Goal: Task Accomplishment & Management: Use online tool/utility

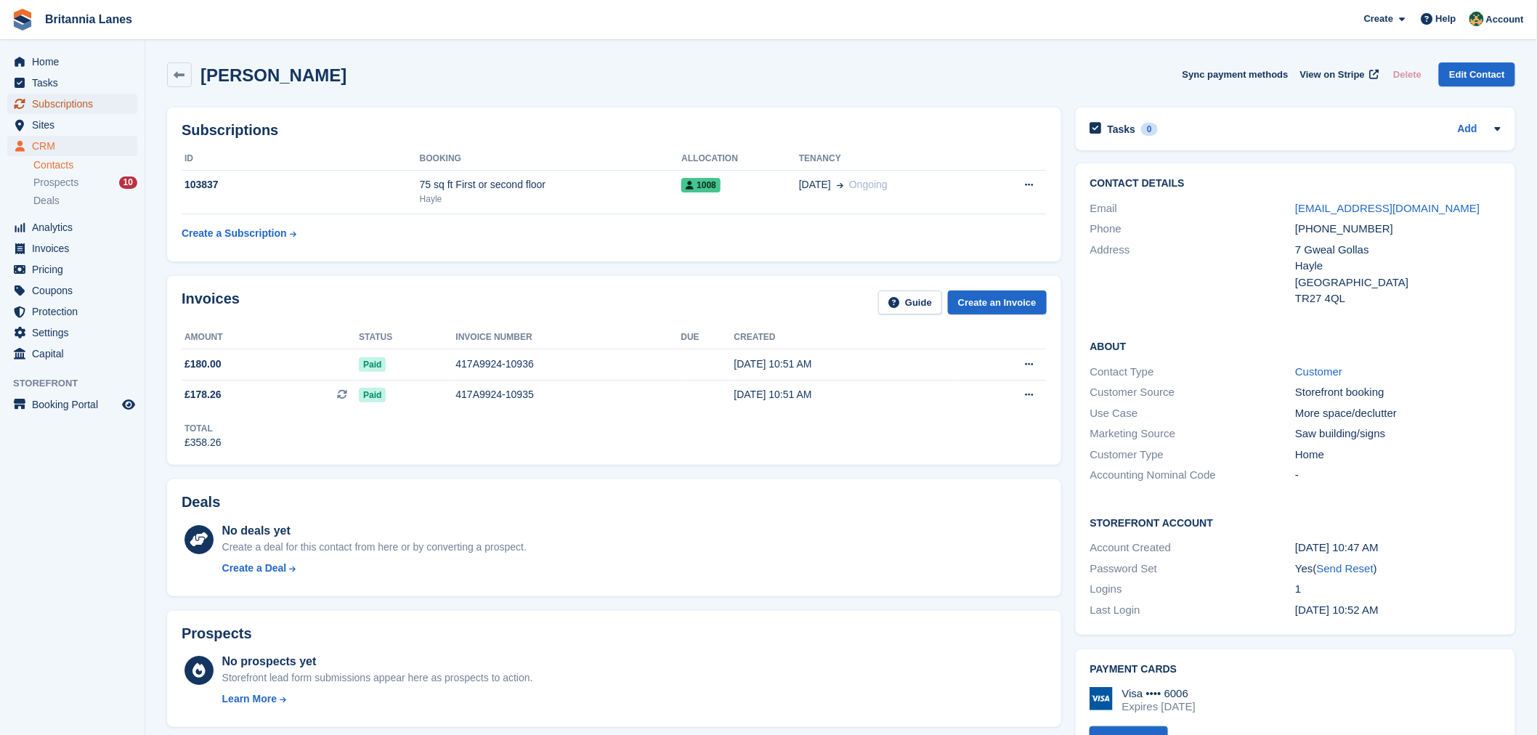
click at [90, 103] on span "Subscriptions" at bounding box center [75, 104] width 87 height 20
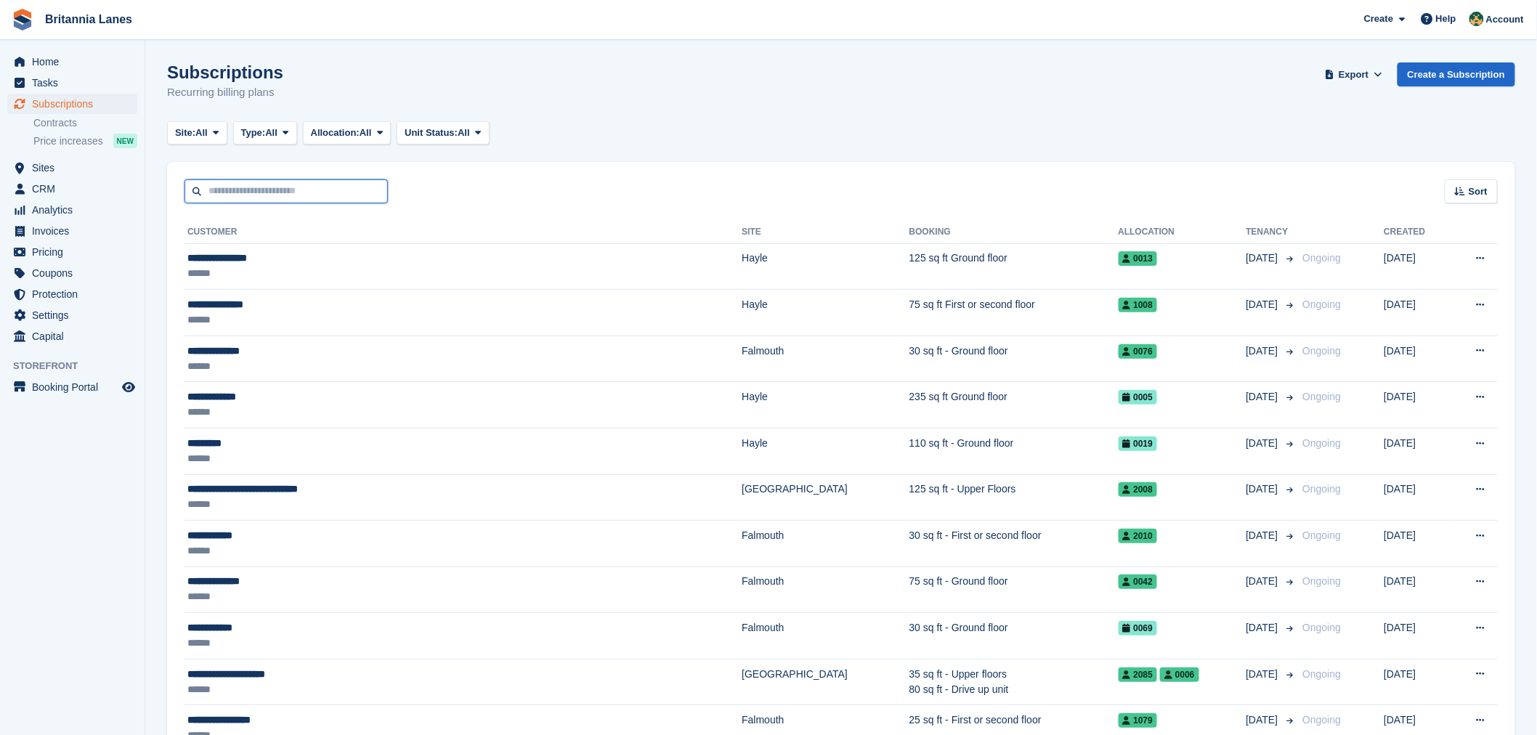
click at [236, 192] on input "text" at bounding box center [286, 191] width 203 height 24
type input "******"
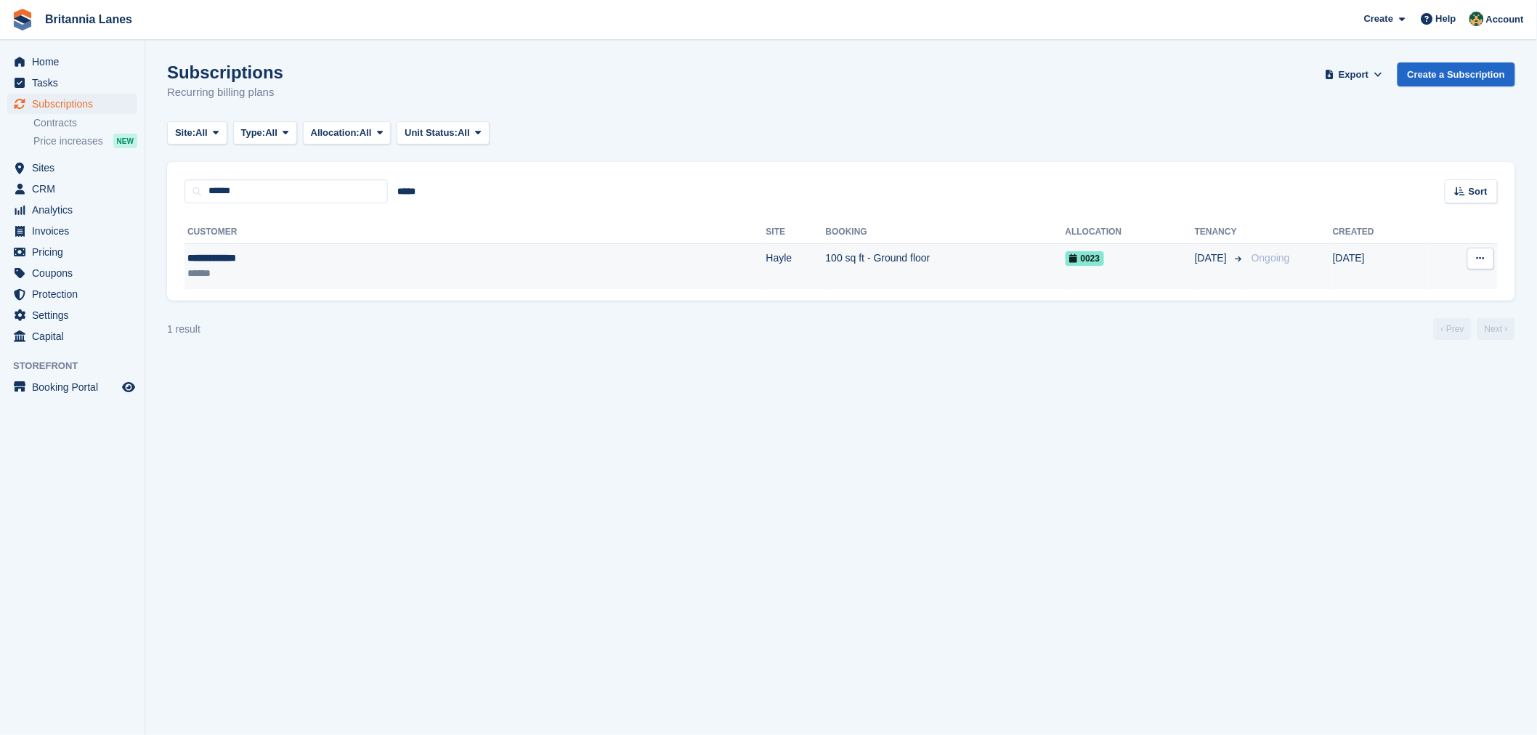
click at [366, 263] on div "**********" at bounding box center [312, 258] width 251 height 15
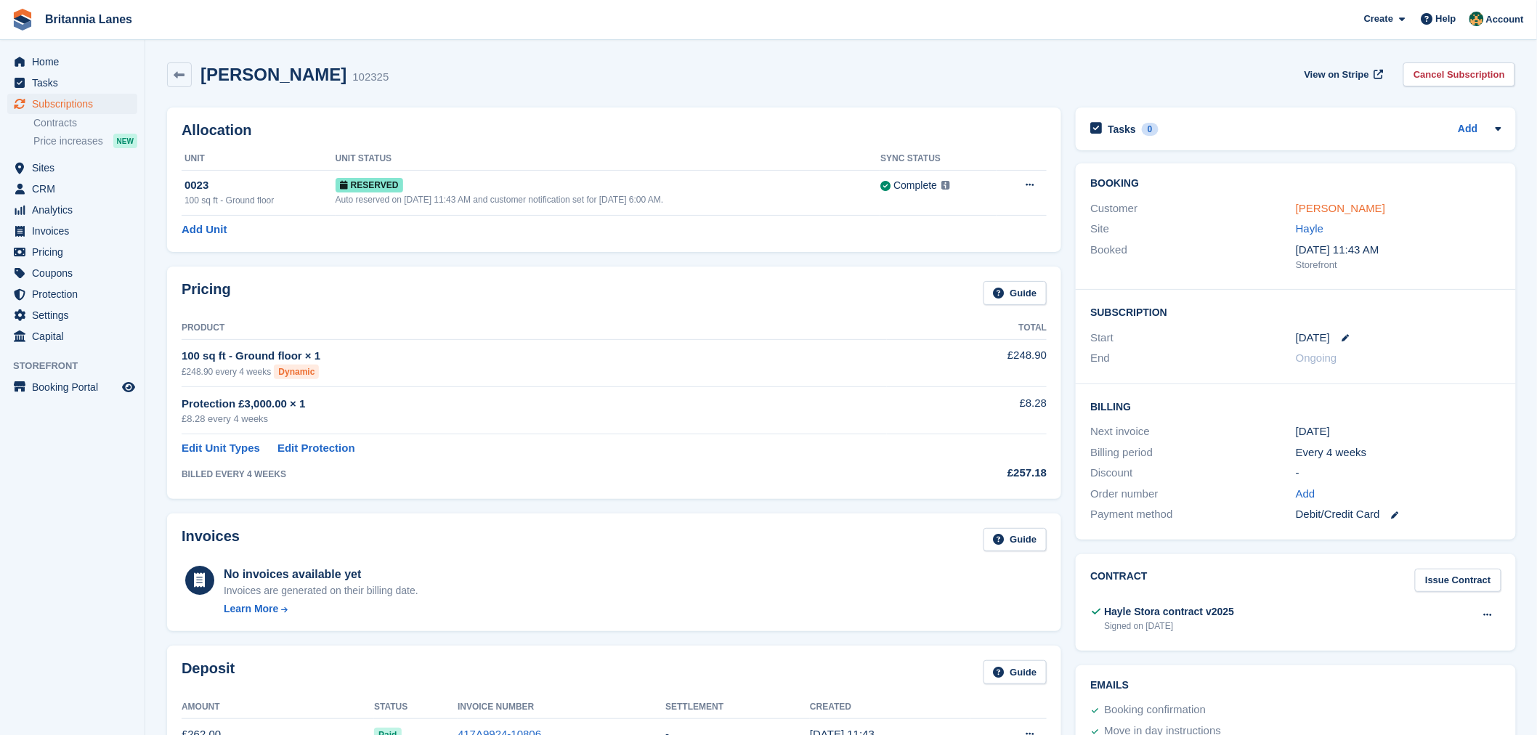
click at [1312, 209] on link "Graeme Eccles" at bounding box center [1340, 208] width 89 height 12
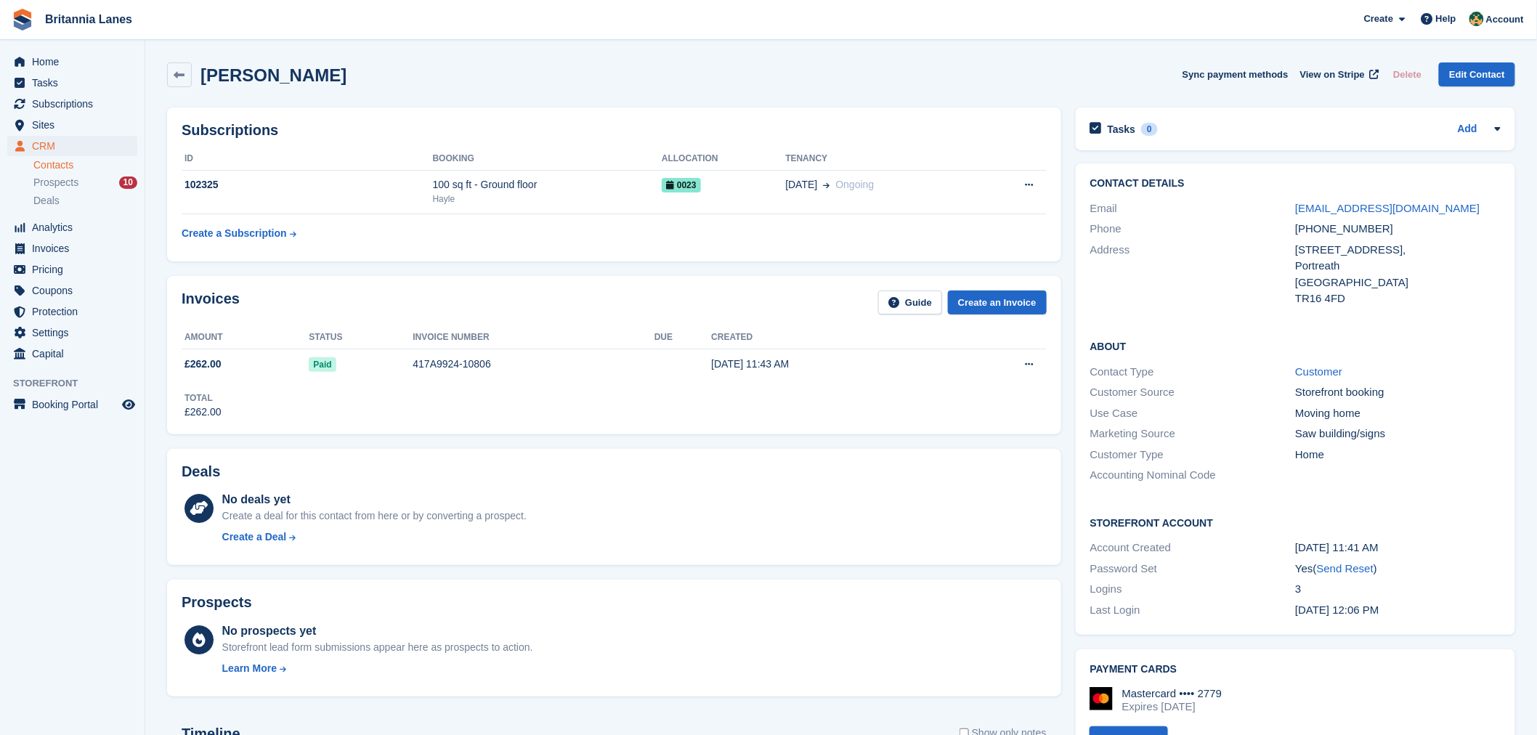
click at [395, 126] on h2 "Subscriptions" at bounding box center [614, 130] width 865 height 17
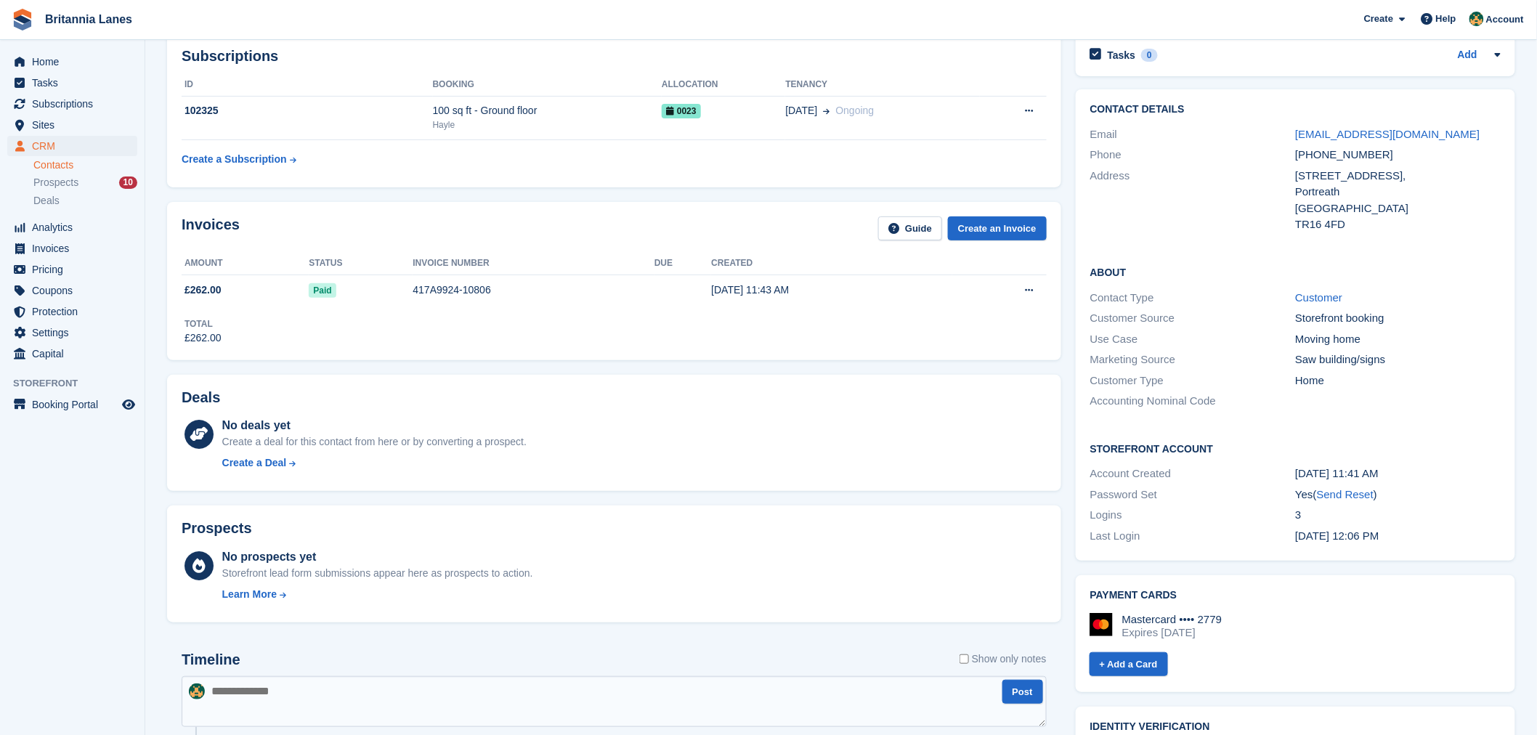
scroll to position [264, 0]
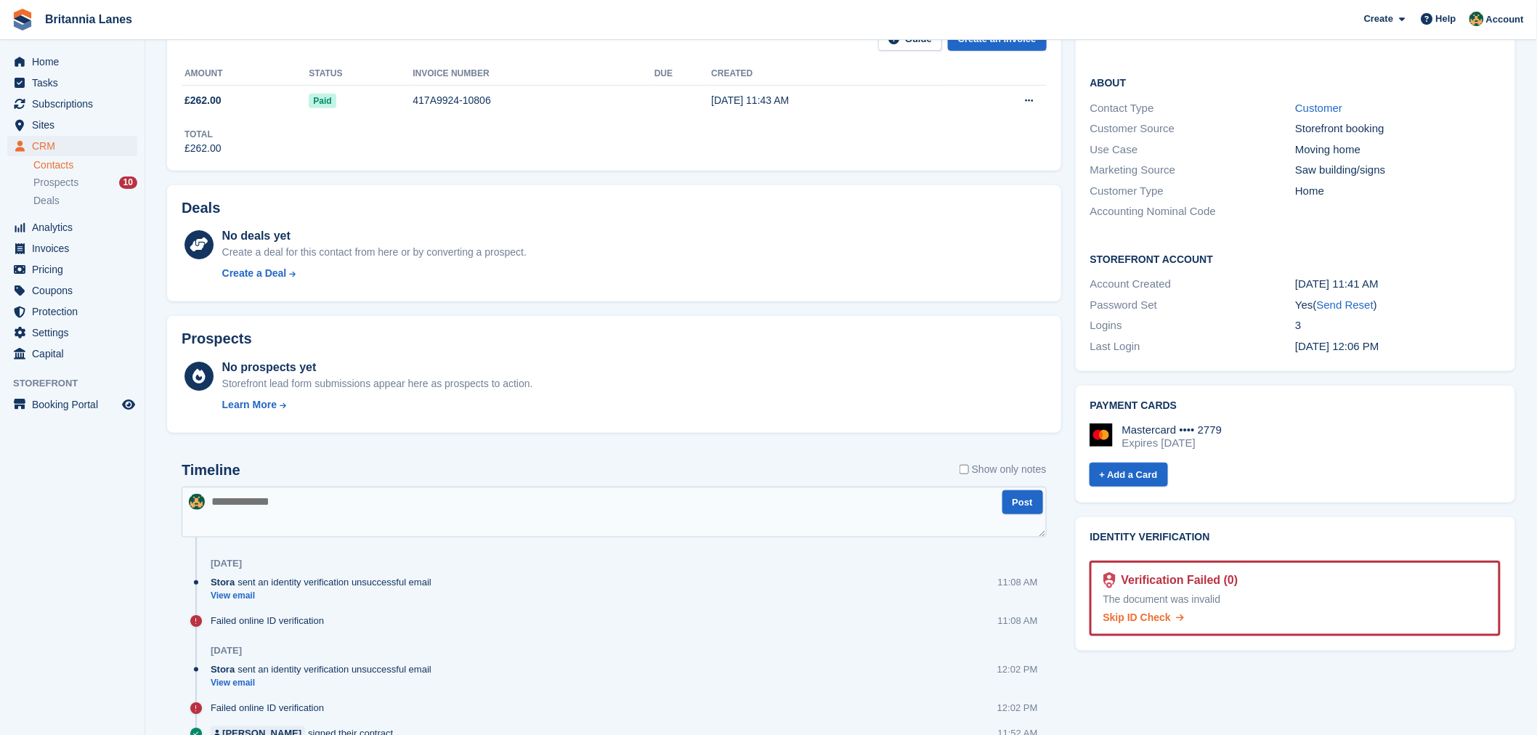
click at [1138, 623] on link "Skip ID Check" at bounding box center [1144, 617] width 81 height 15
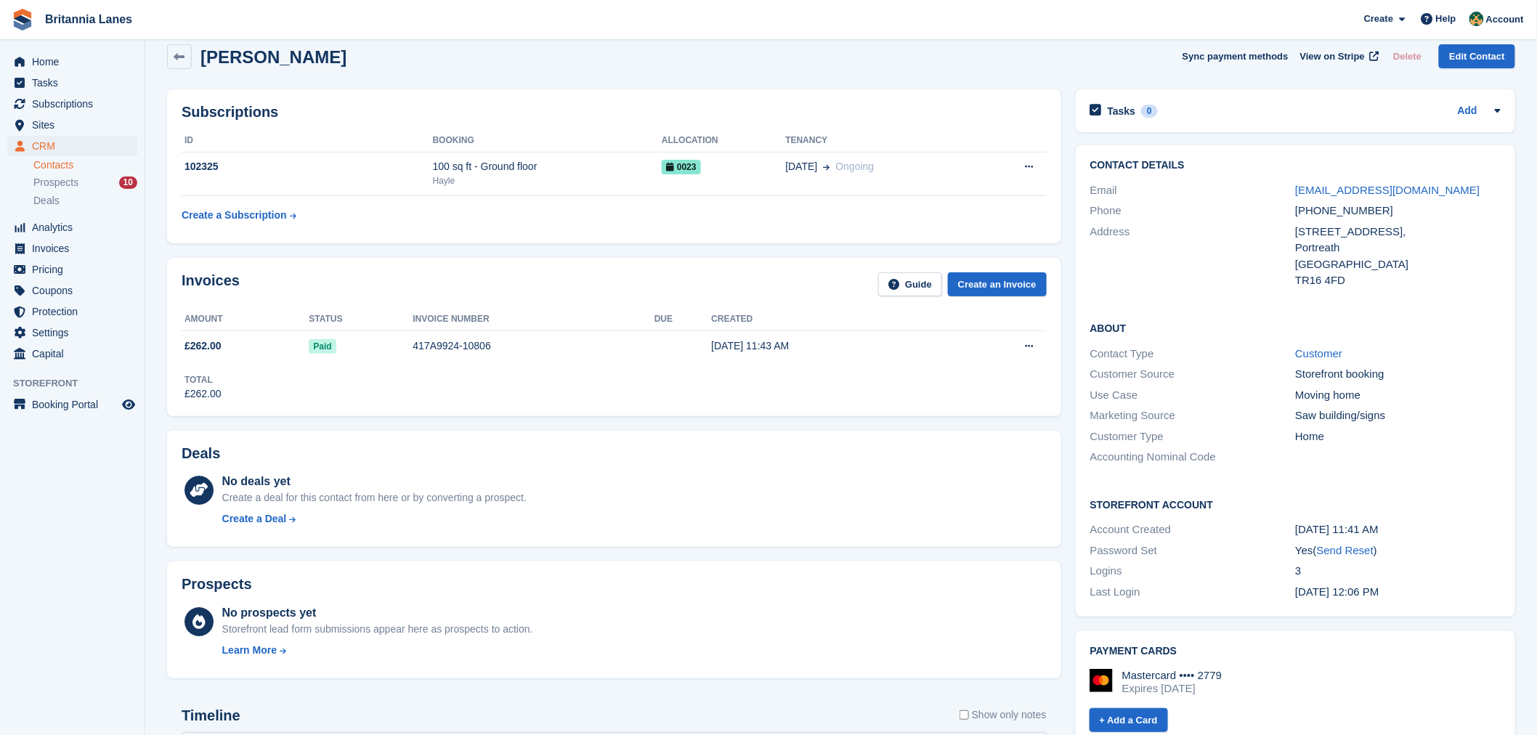
scroll to position [0, 0]
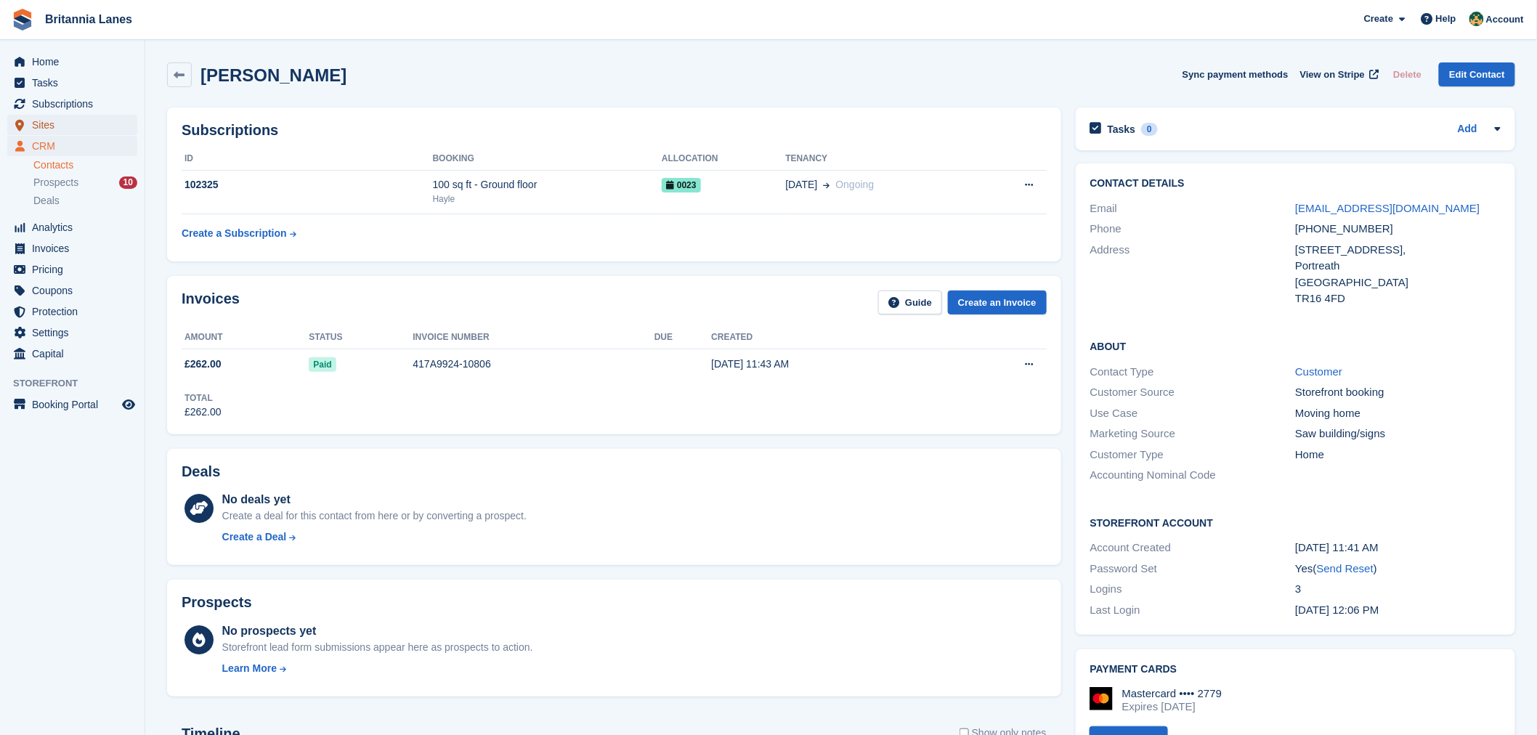
click at [49, 121] on span "Sites" at bounding box center [75, 125] width 87 height 20
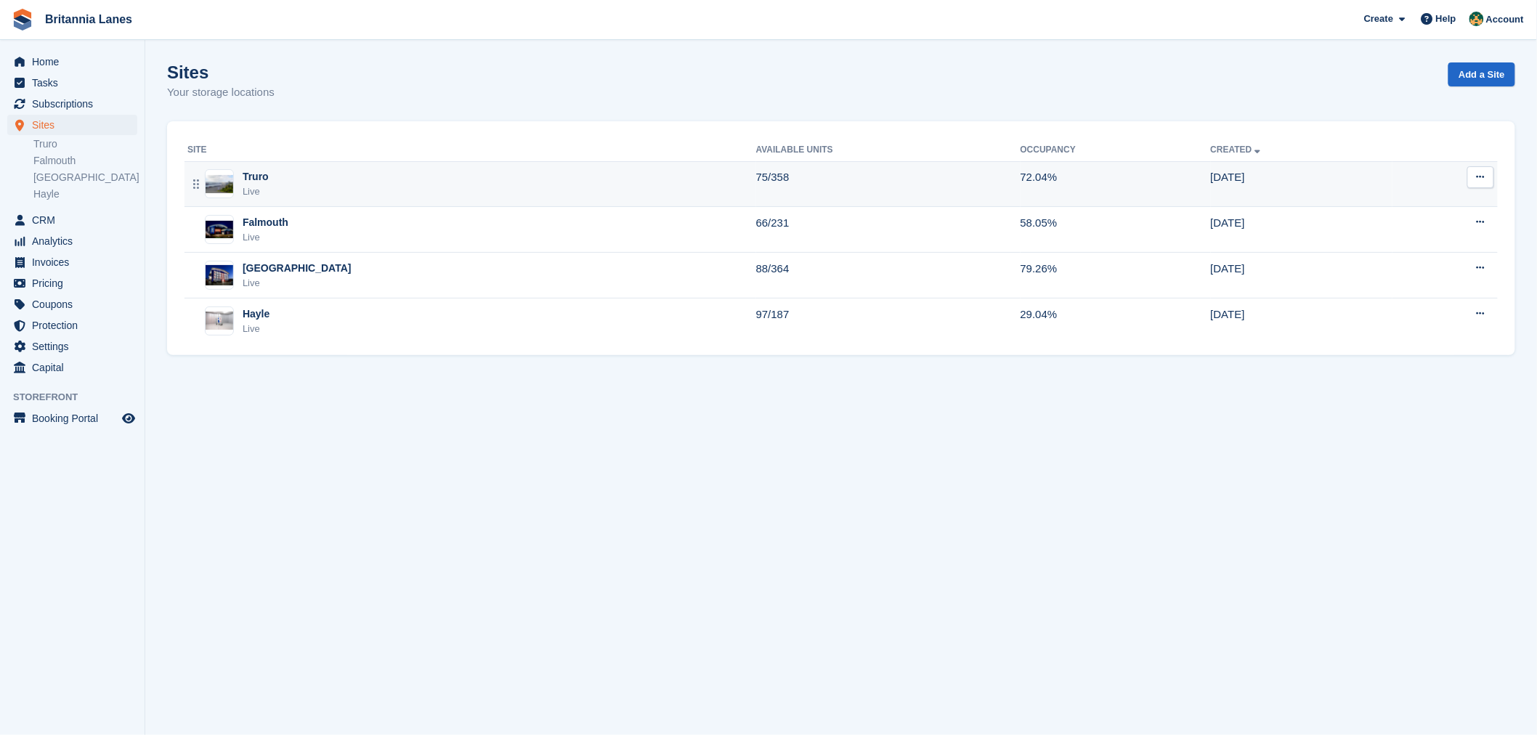
click at [454, 185] on div "Truro Live" at bounding box center [471, 184] width 569 height 30
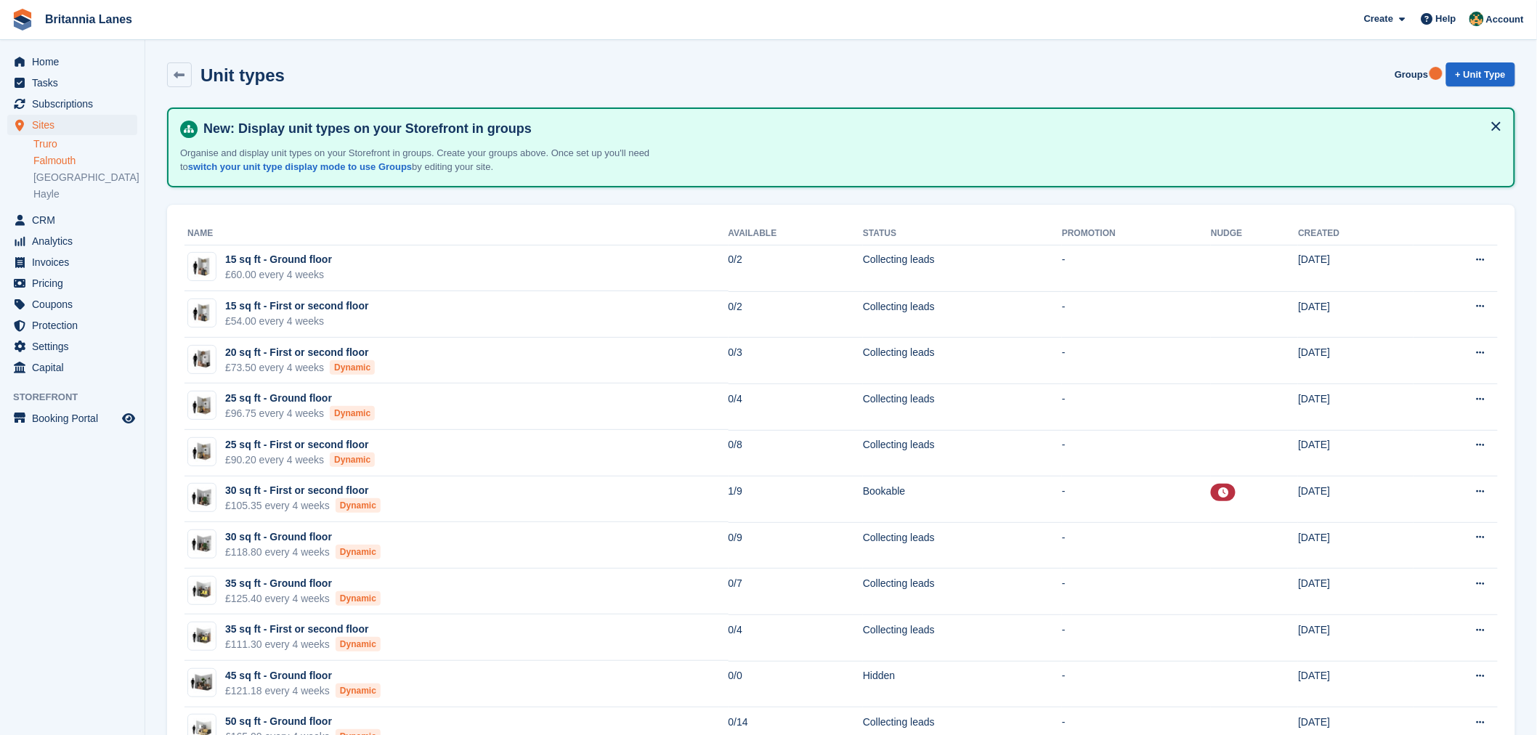
click at [49, 148] on link "Truro" at bounding box center [85, 144] width 104 height 14
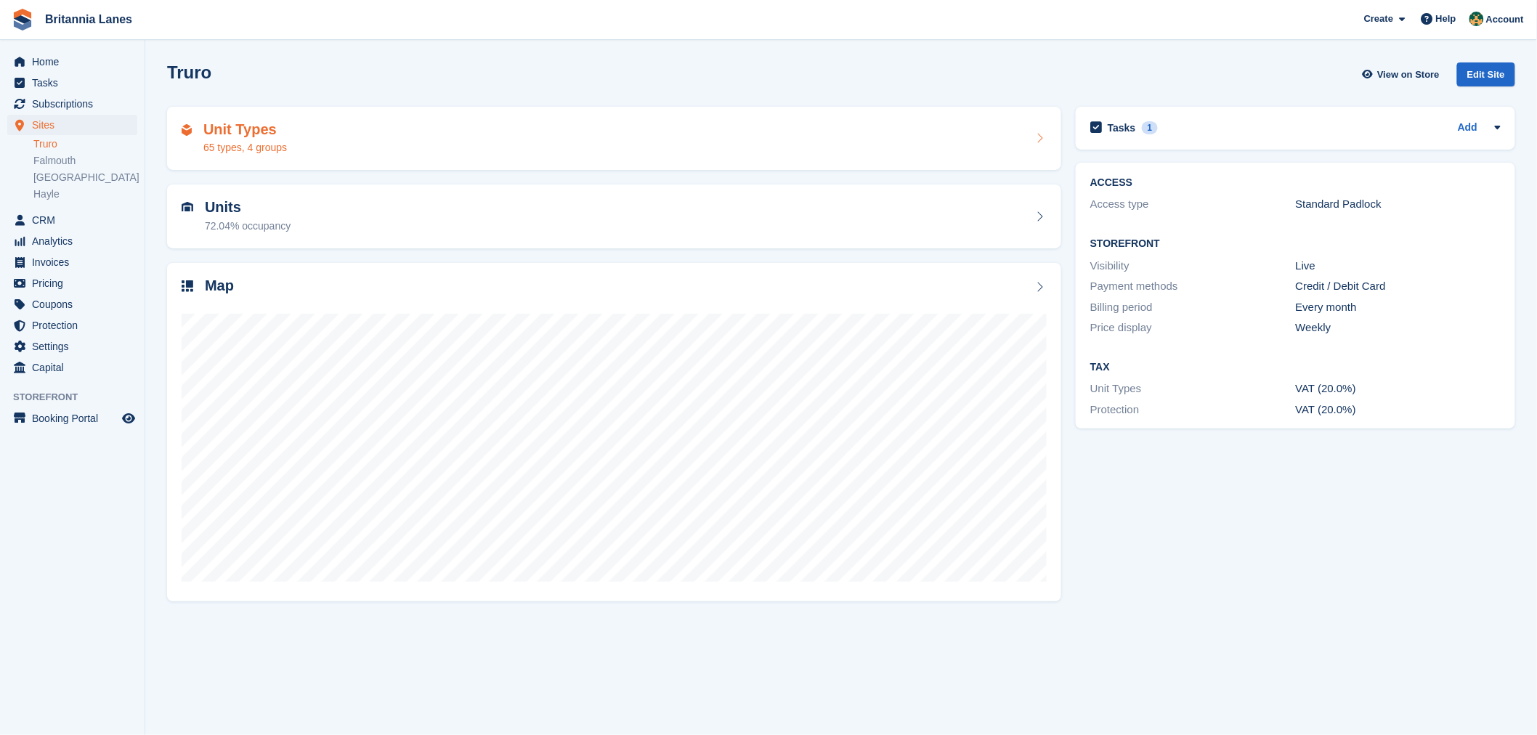
click at [302, 151] on div "Unit Types 65 types, 4 groups" at bounding box center [614, 138] width 865 height 35
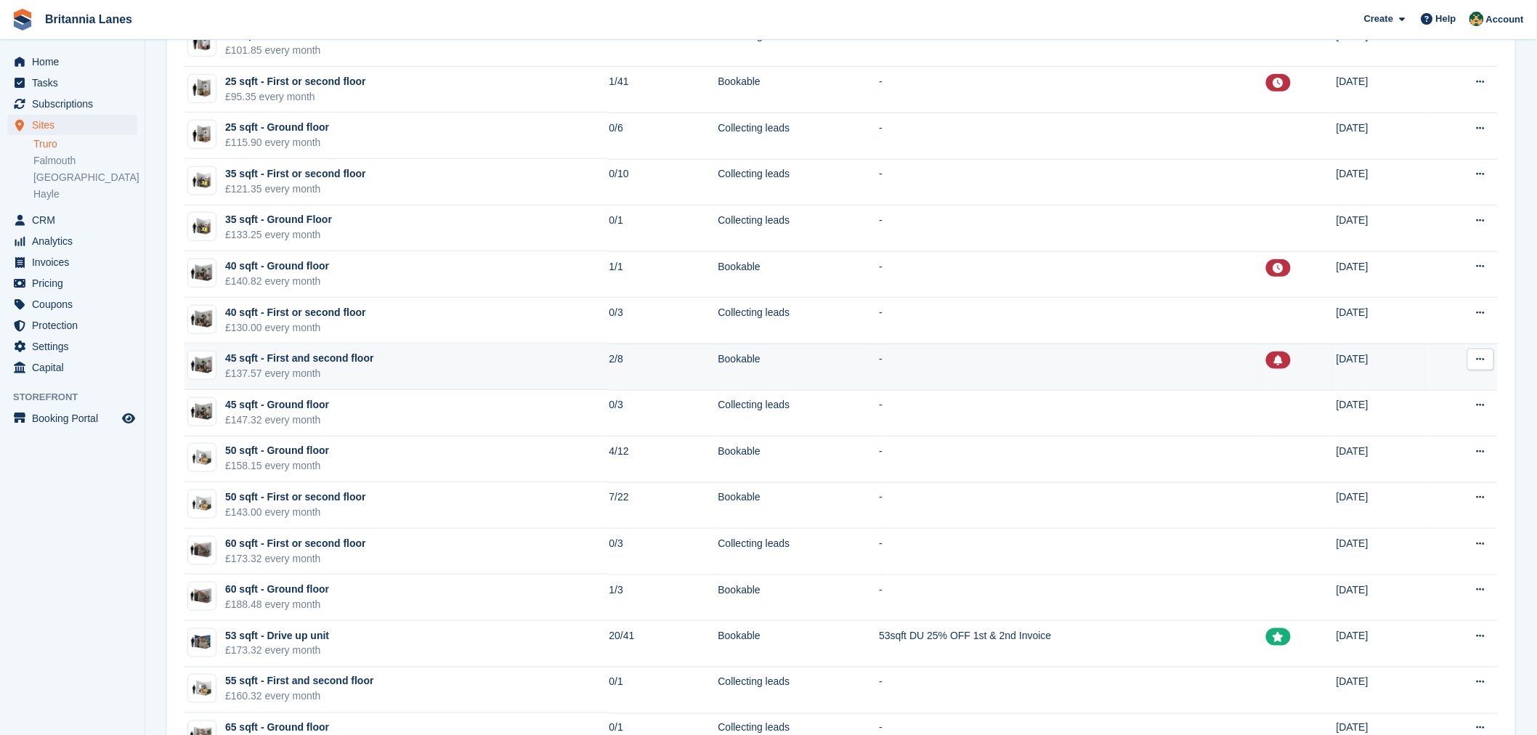
scroll to position [527, 0]
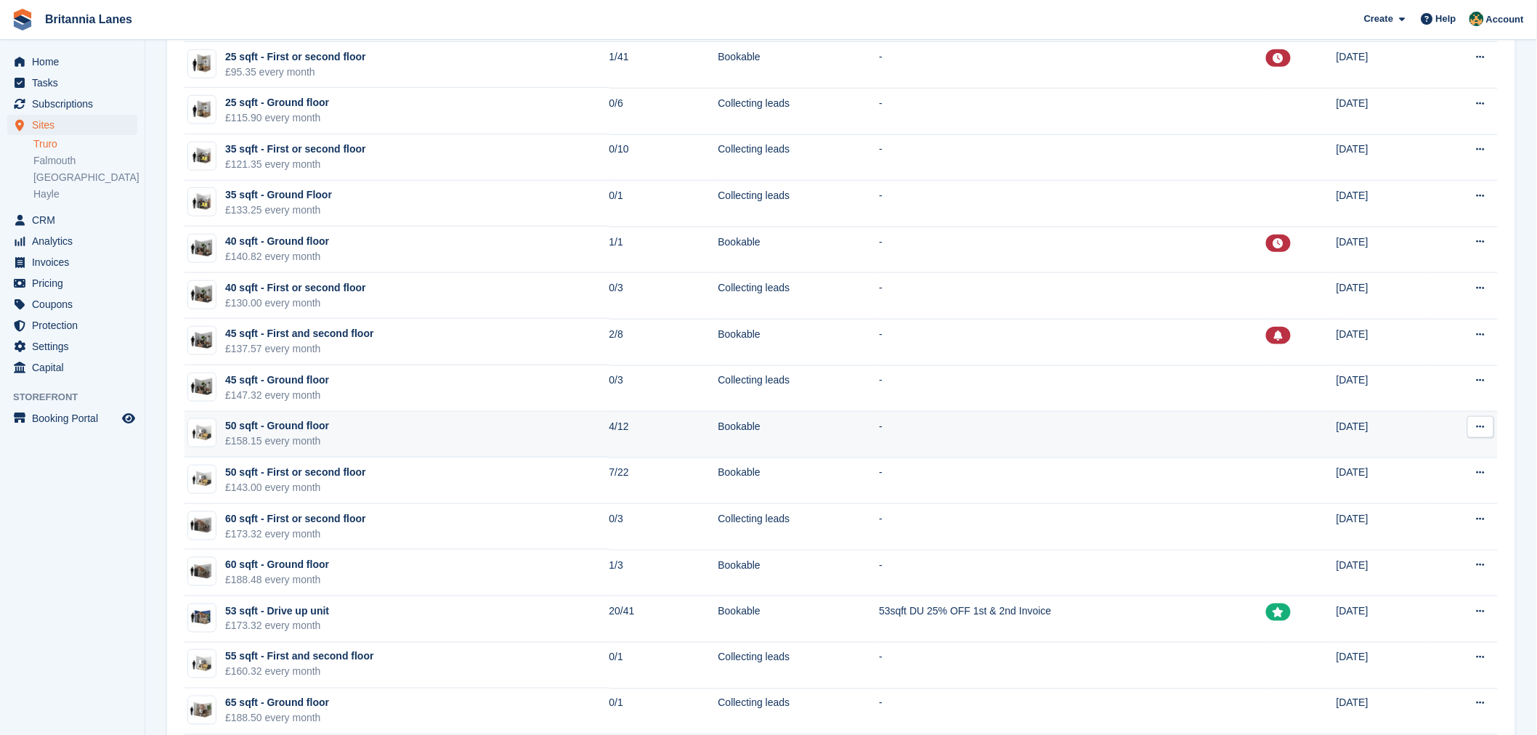
click at [506, 437] on td "50 sqft - Ground floor £158.15 every month" at bounding box center [397, 435] width 425 height 46
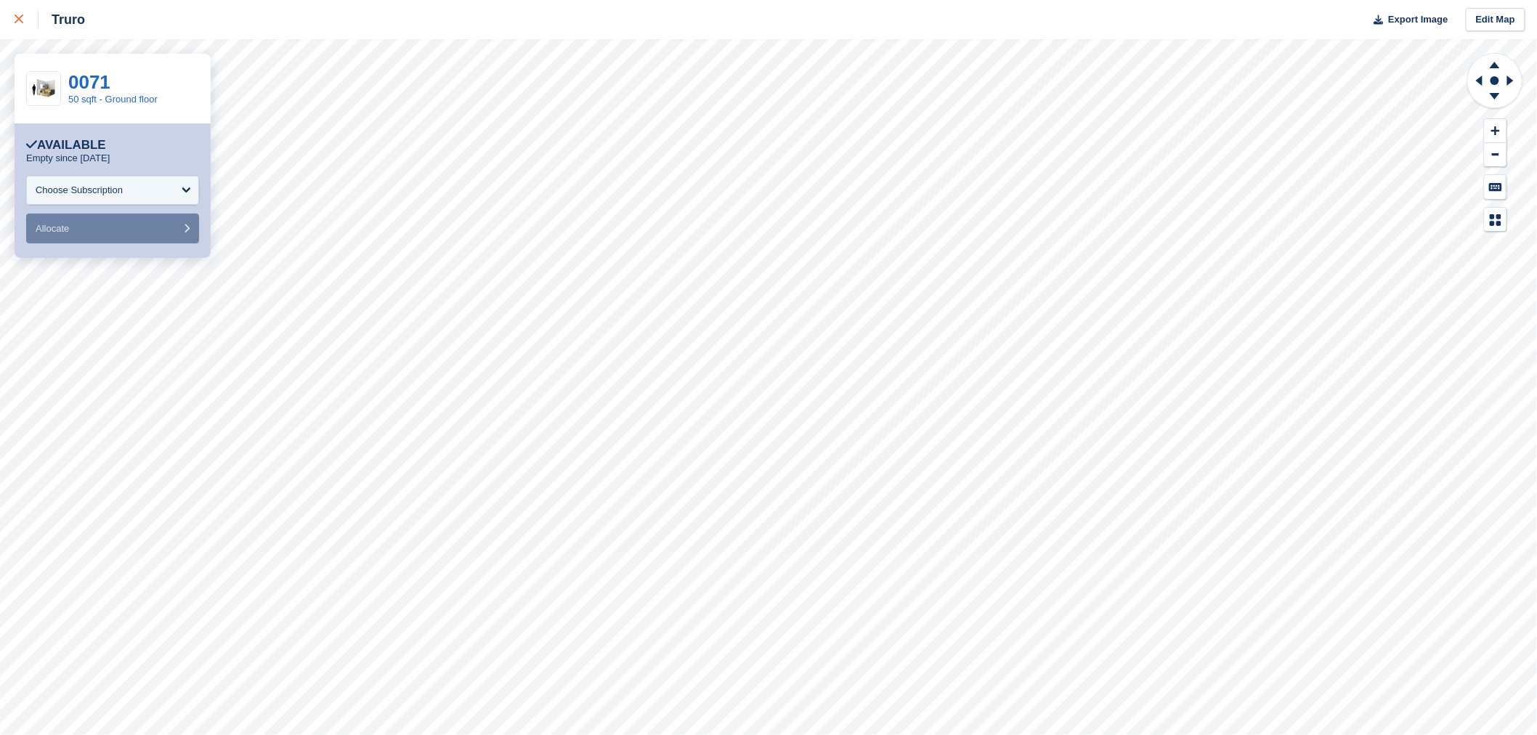
click at [17, 16] on icon at bounding box center [19, 19] width 9 height 9
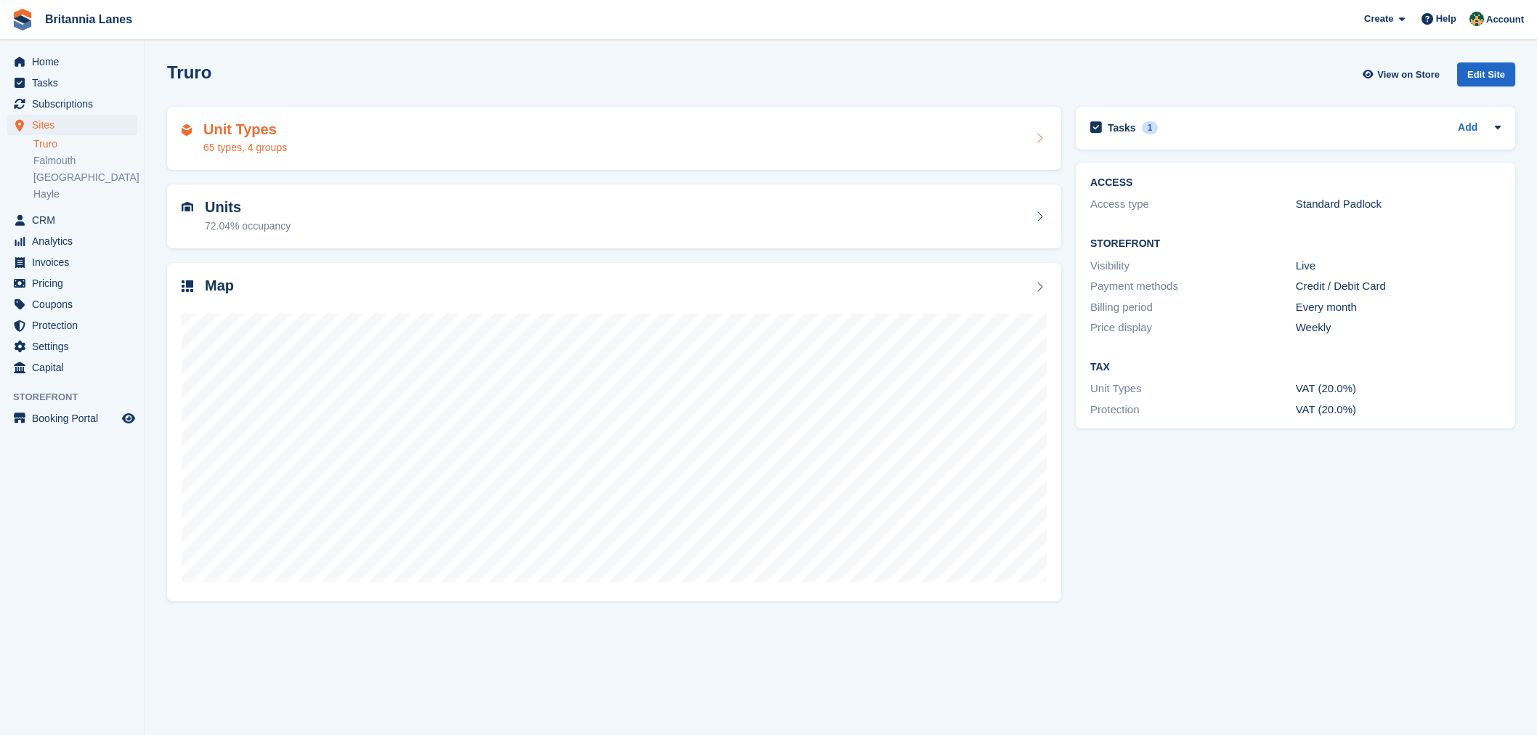
click at [354, 140] on div "Unit Types 65 types, 4 groups" at bounding box center [614, 138] width 865 height 35
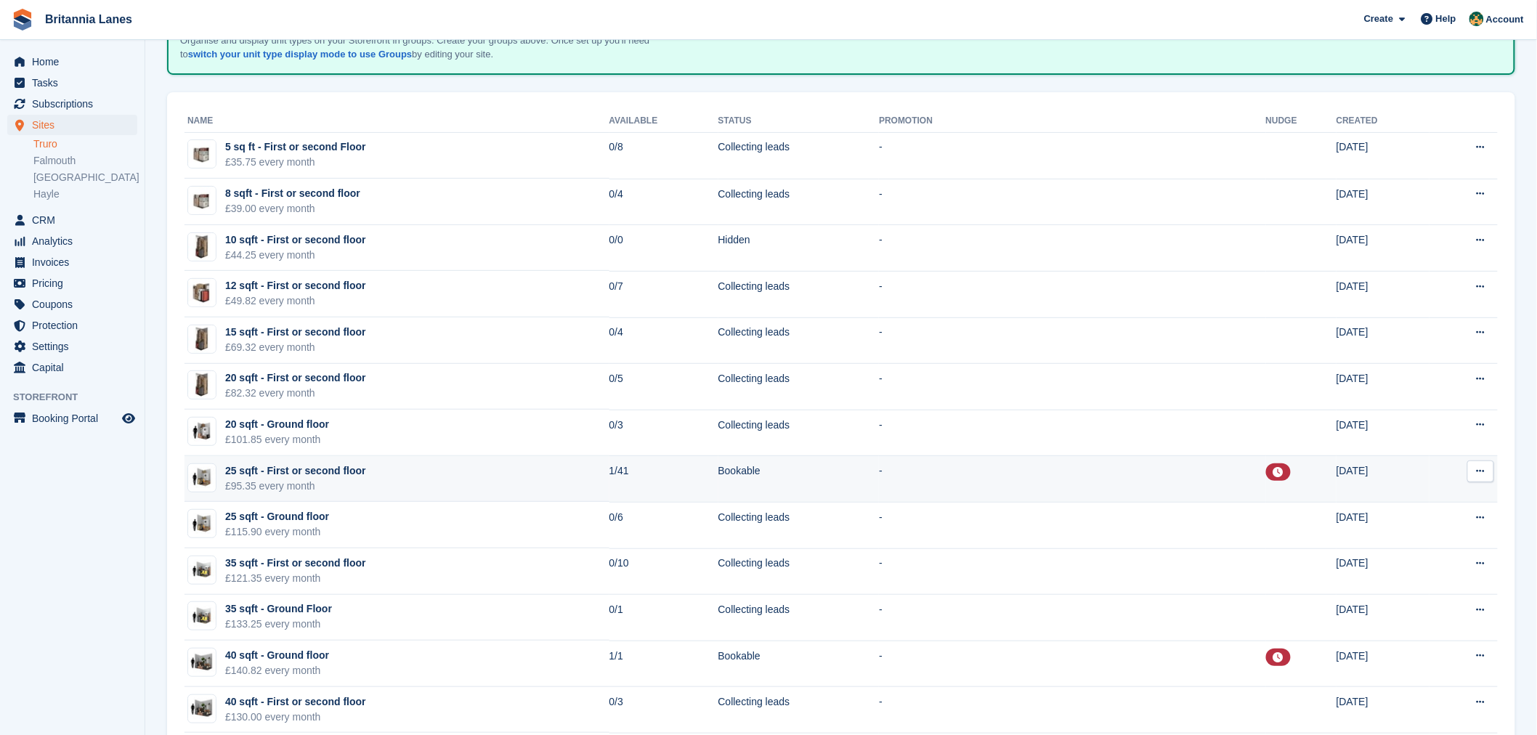
scroll to position [150, 0]
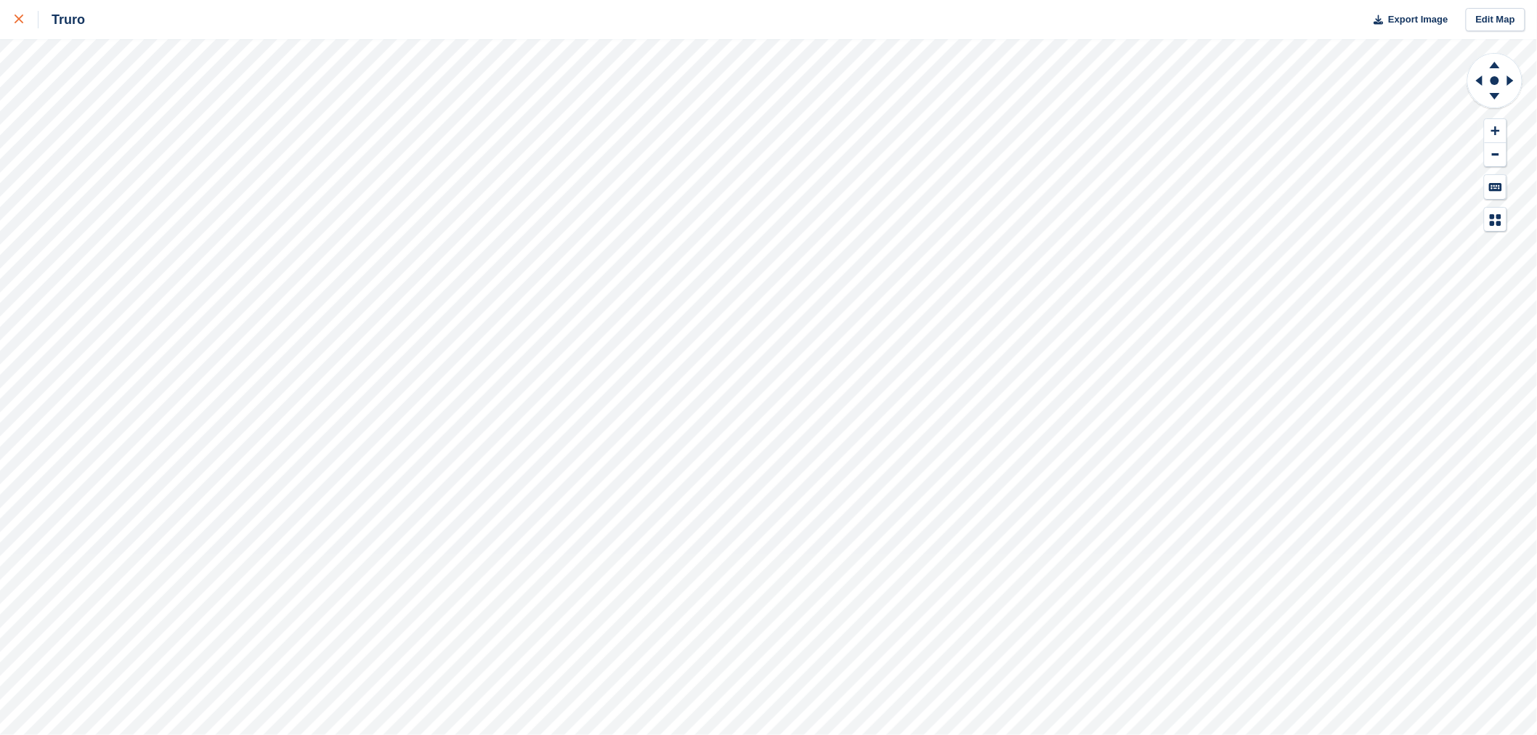
click at [17, 15] on icon at bounding box center [19, 19] width 9 height 9
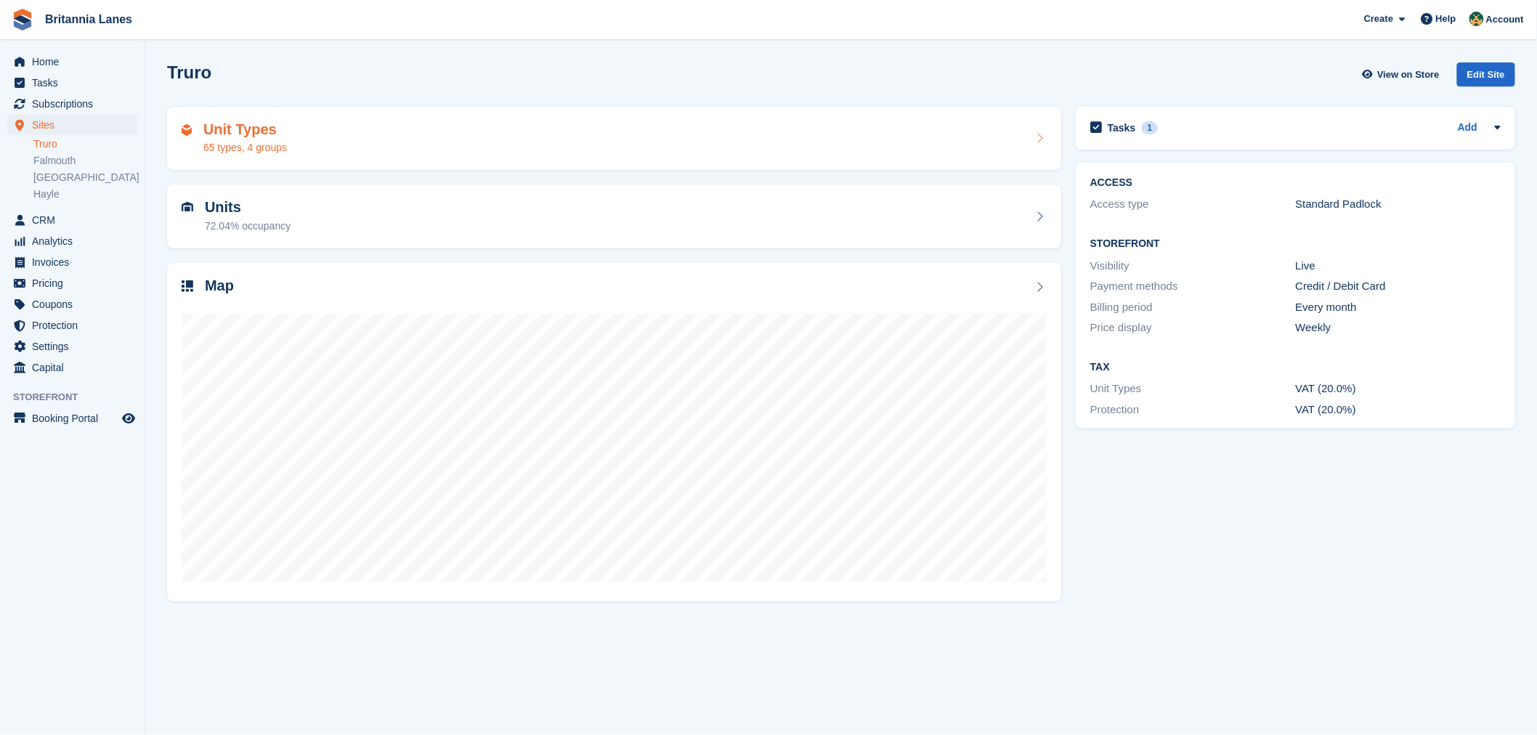
click at [274, 150] on div "65 types, 4 groups" at bounding box center [245, 147] width 84 height 15
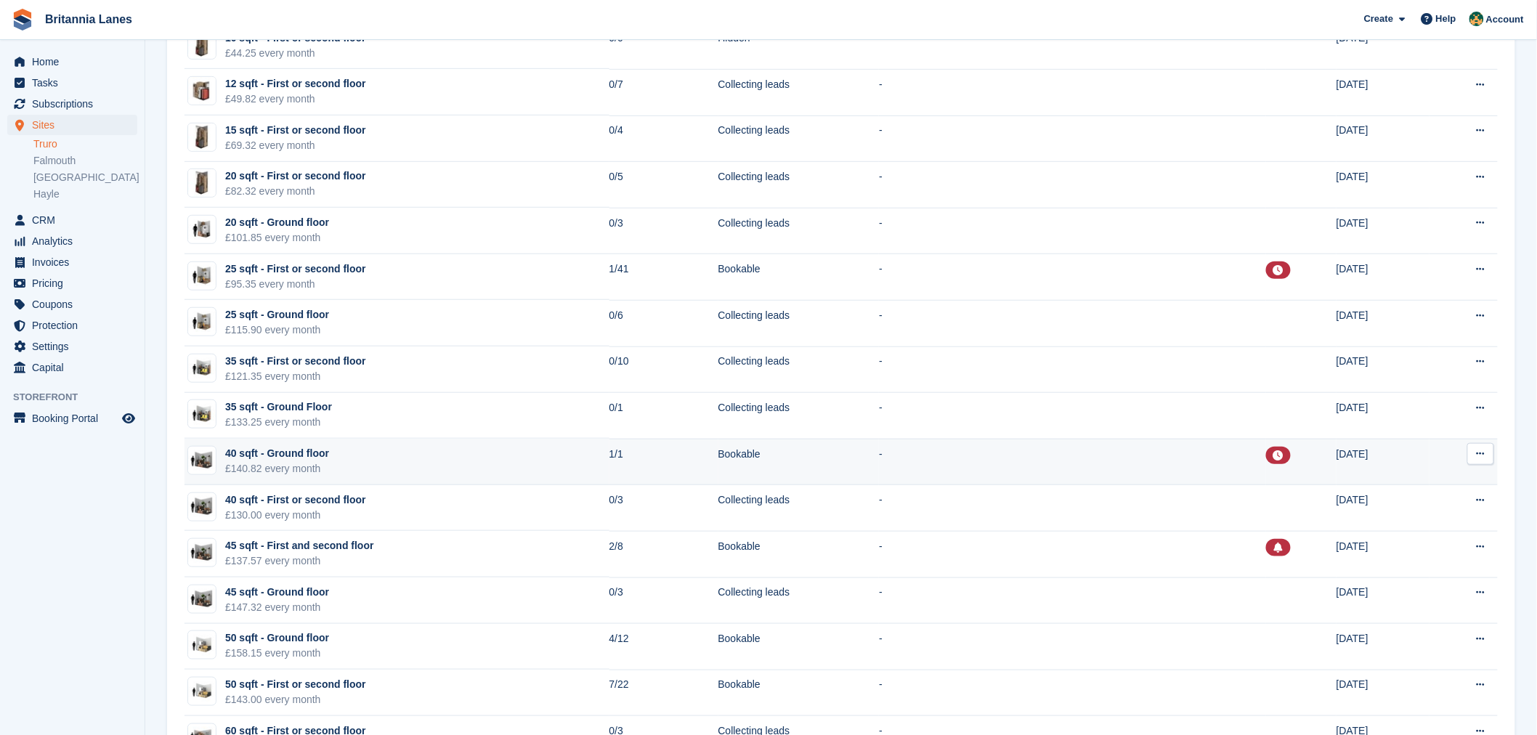
scroll to position [339, 0]
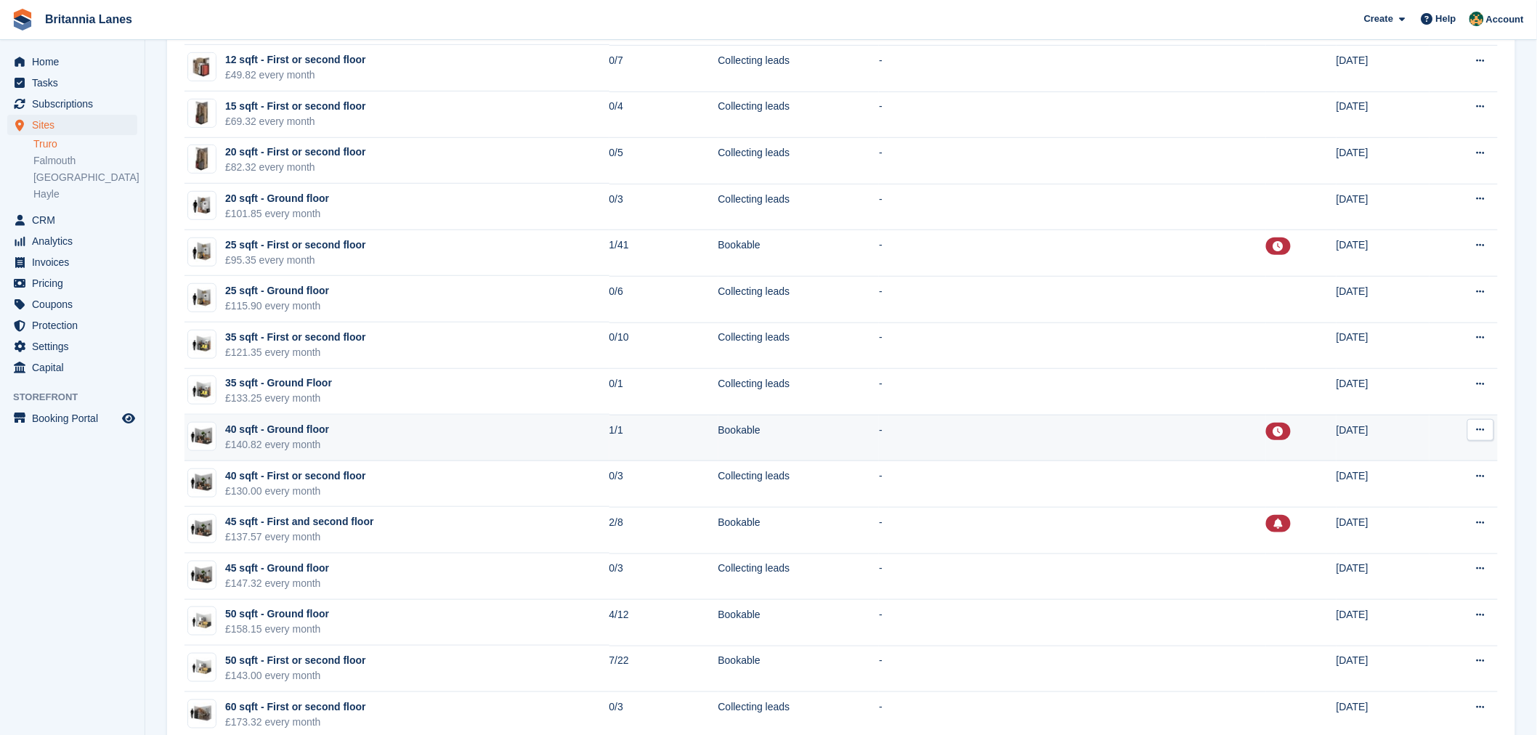
click at [499, 440] on td "40 sqft - Ground floor £140.82 every month" at bounding box center [397, 438] width 425 height 46
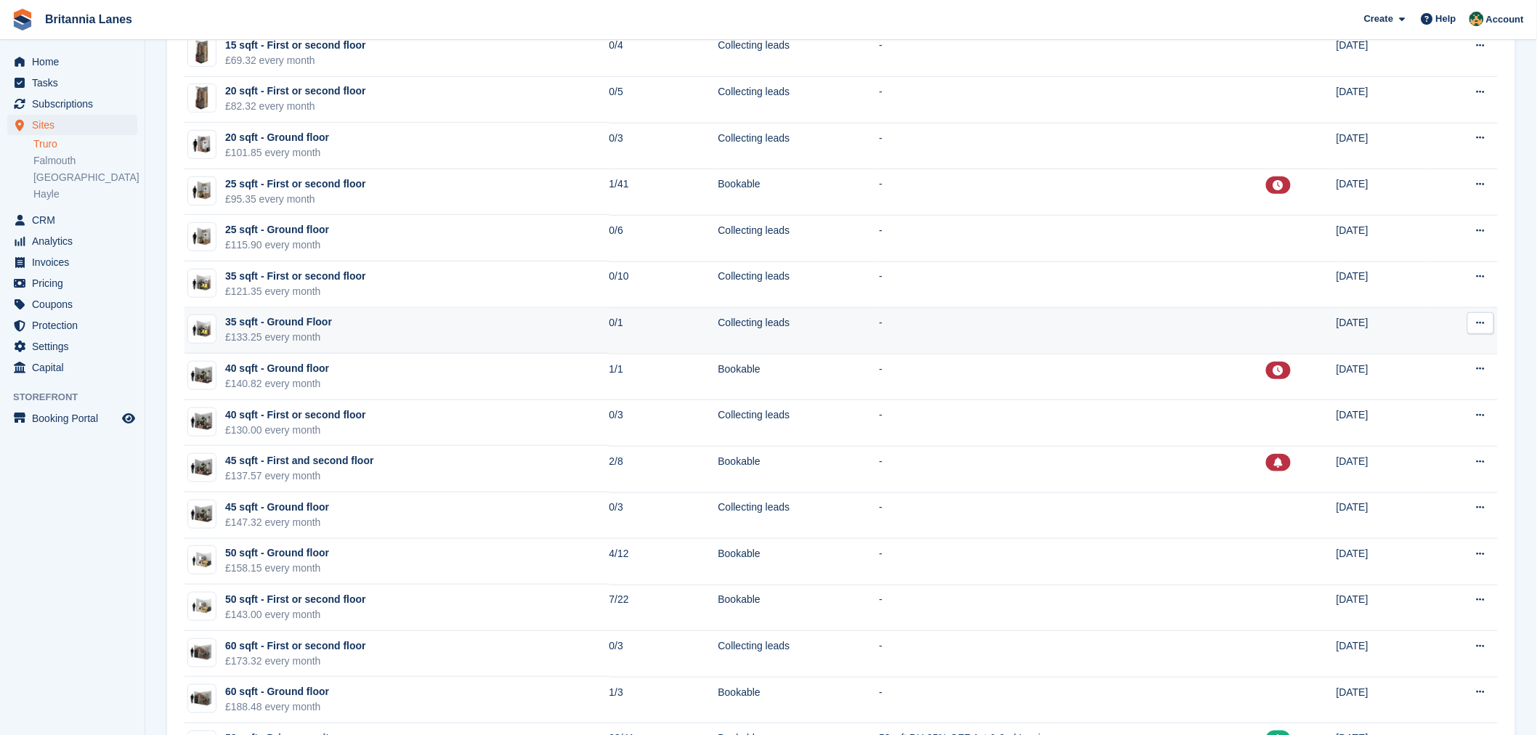
scroll to position [376, 0]
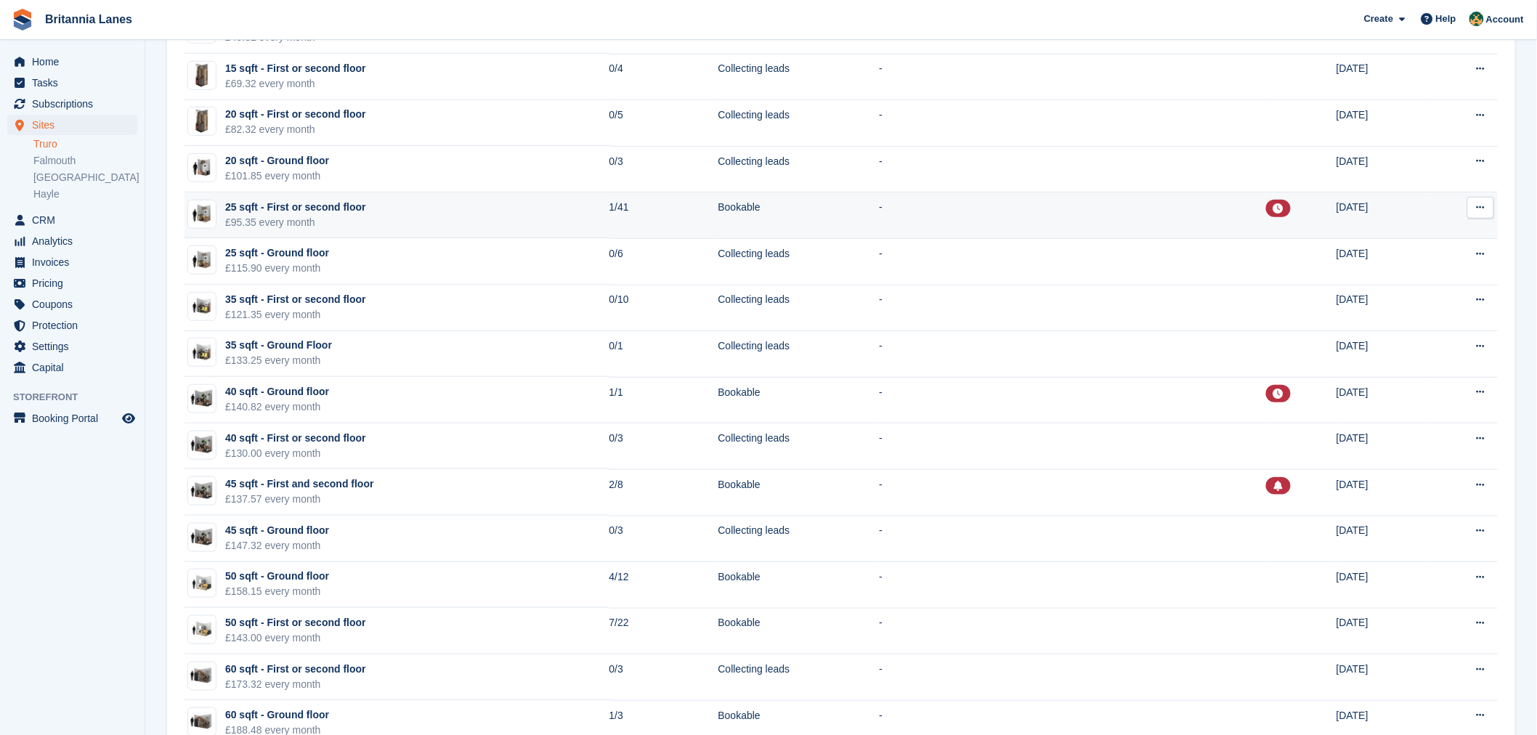
click at [618, 214] on td "1/41" at bounding box center [664, 216] width 109 height 46
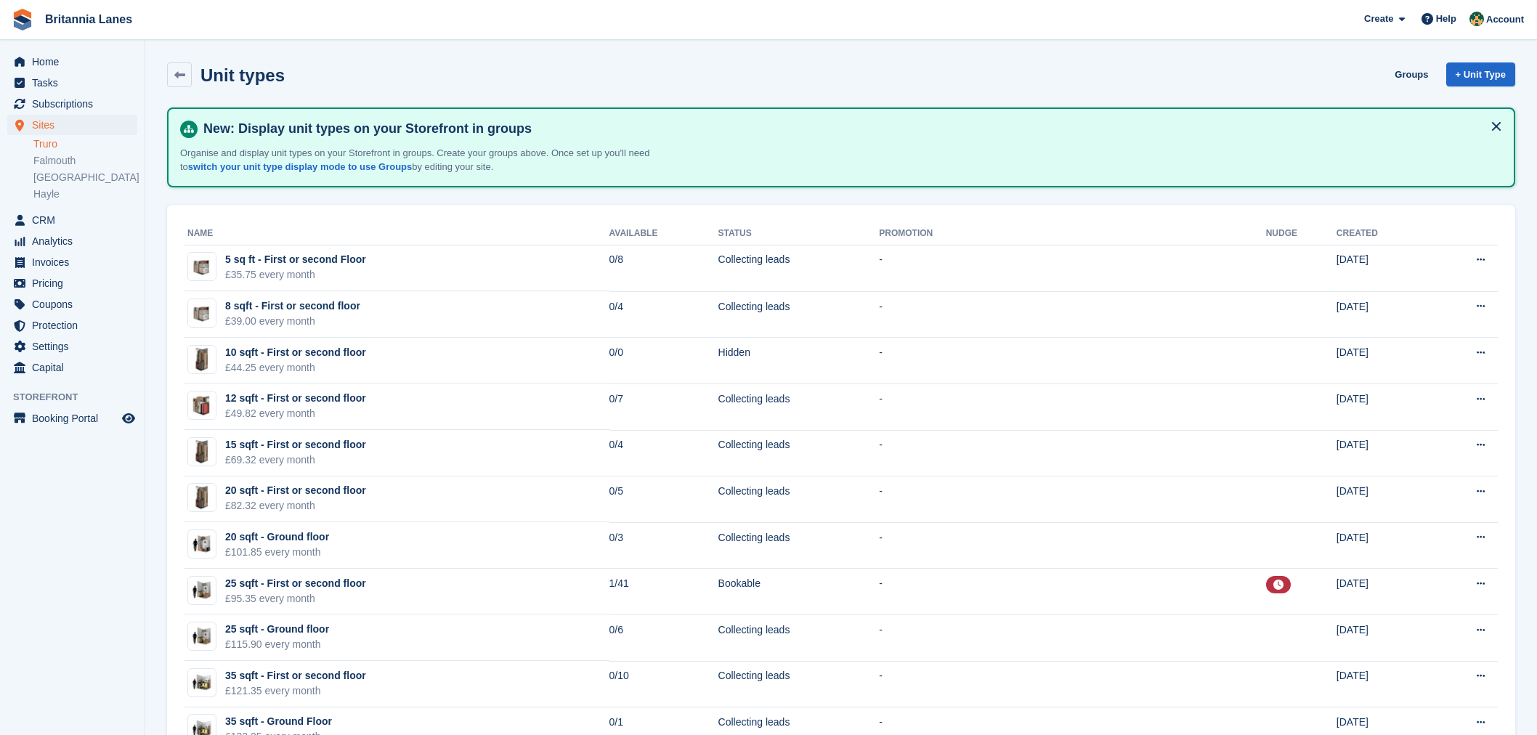
scroll to position [376, 0]
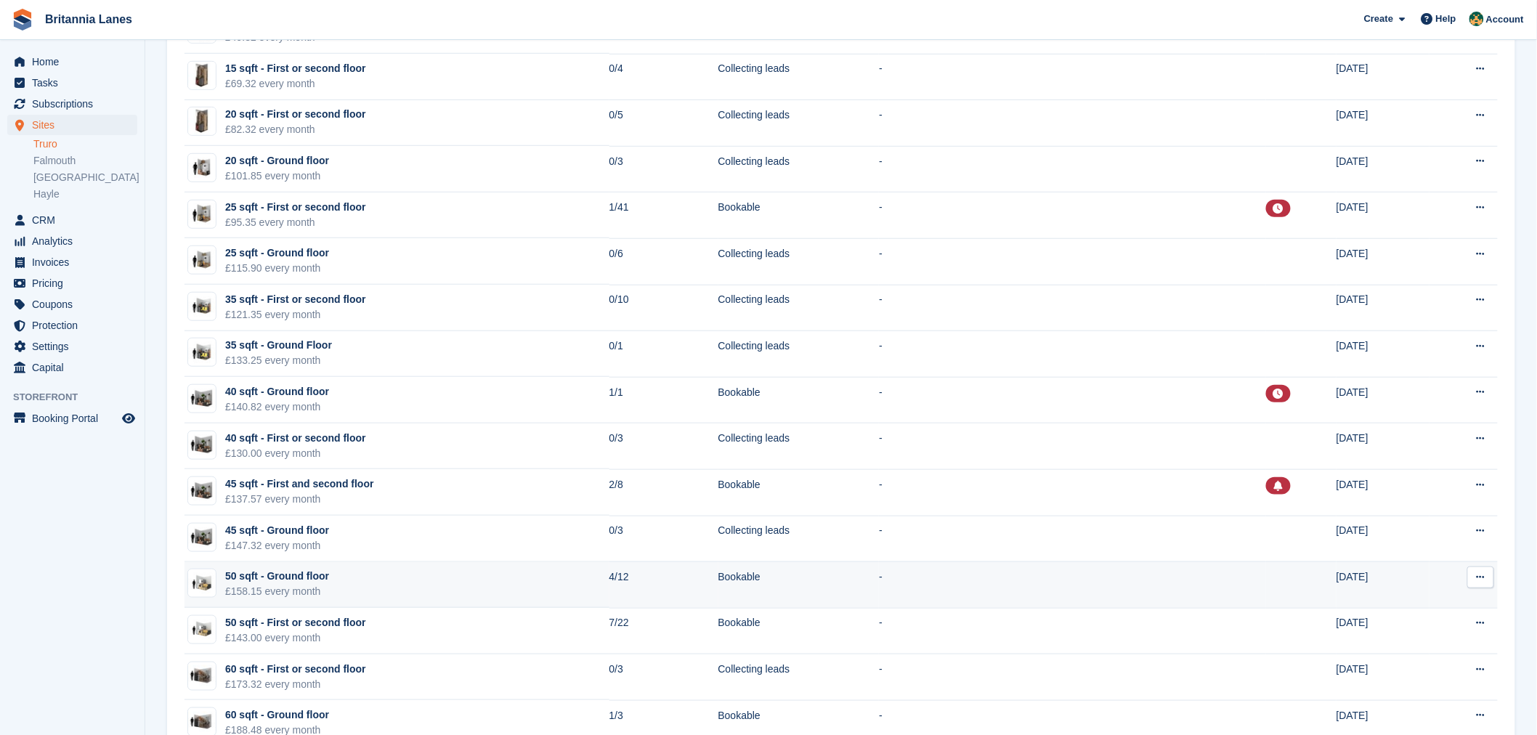
click at [661, 583] on td "4/12" at bounding box center [664, 585] width 109 height 46
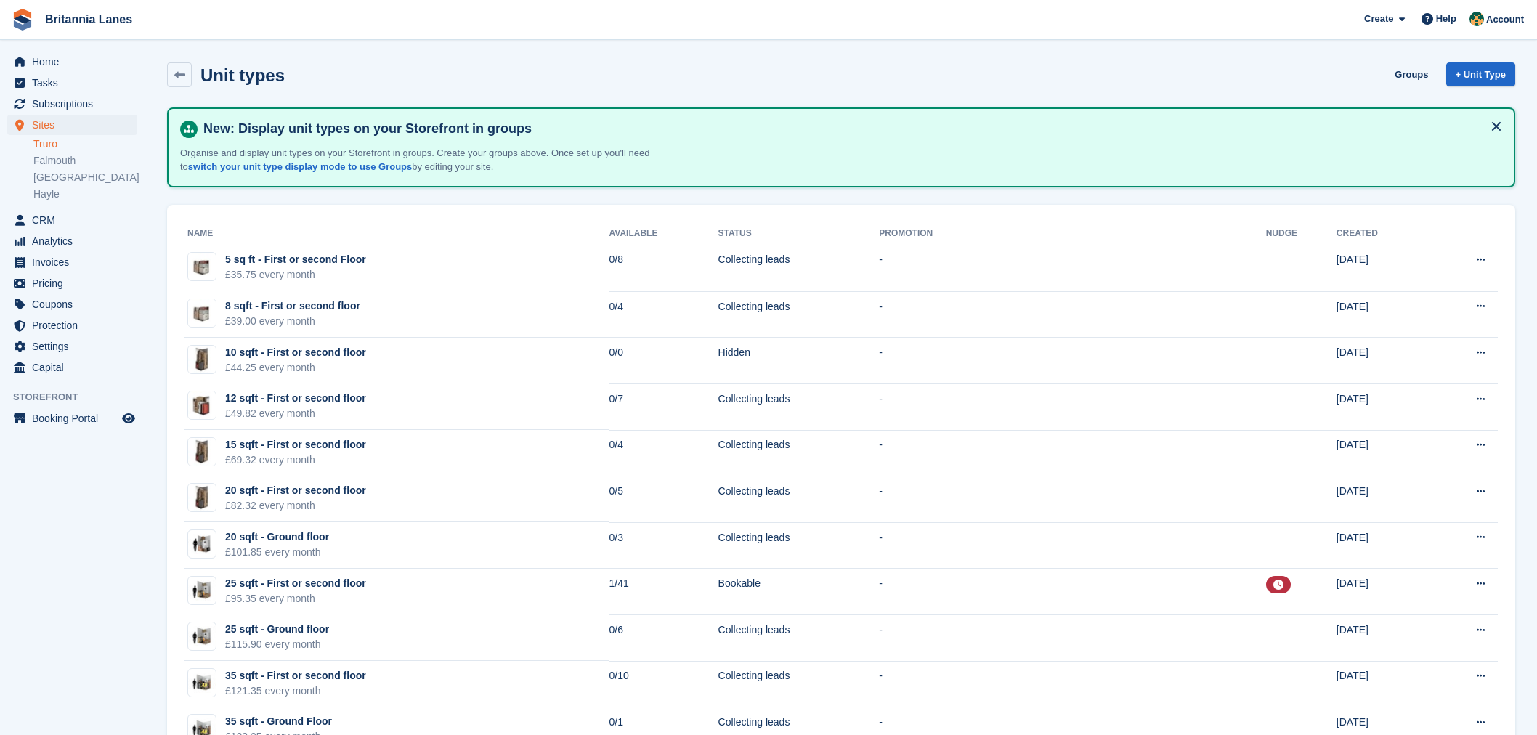
scroll to position [376, 0]
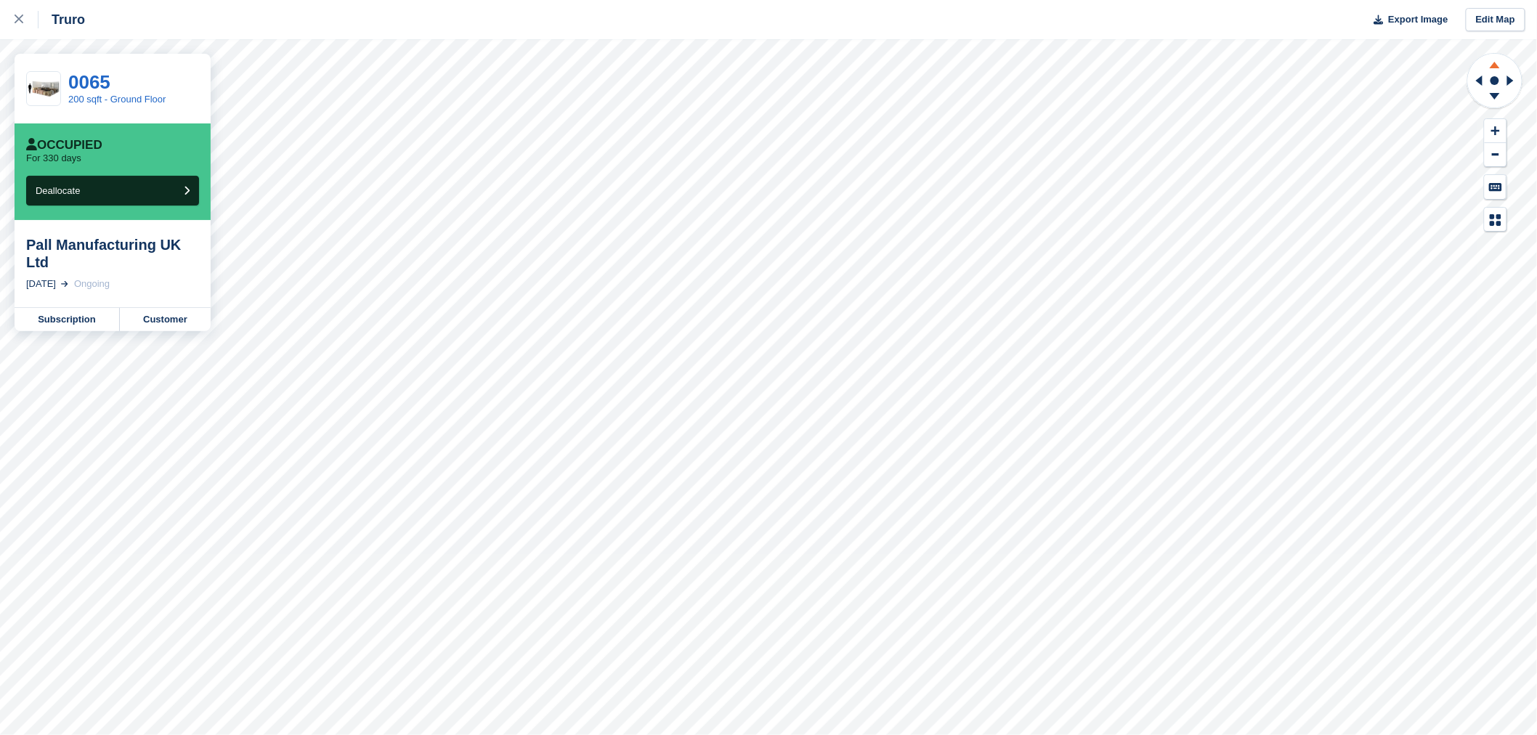
click at [1500, 64] on icon at bounding box center [1495, 63] width 38 height 18
click at [1480, 81] on icon at bounding box center [1479, 81] width 7 height 10
click at [1513, 82] on icon at bounding box center [1513, 81] width 18 height 38
click at [17, 18] on icon at bounding box center [19, 19] width 9 height 9
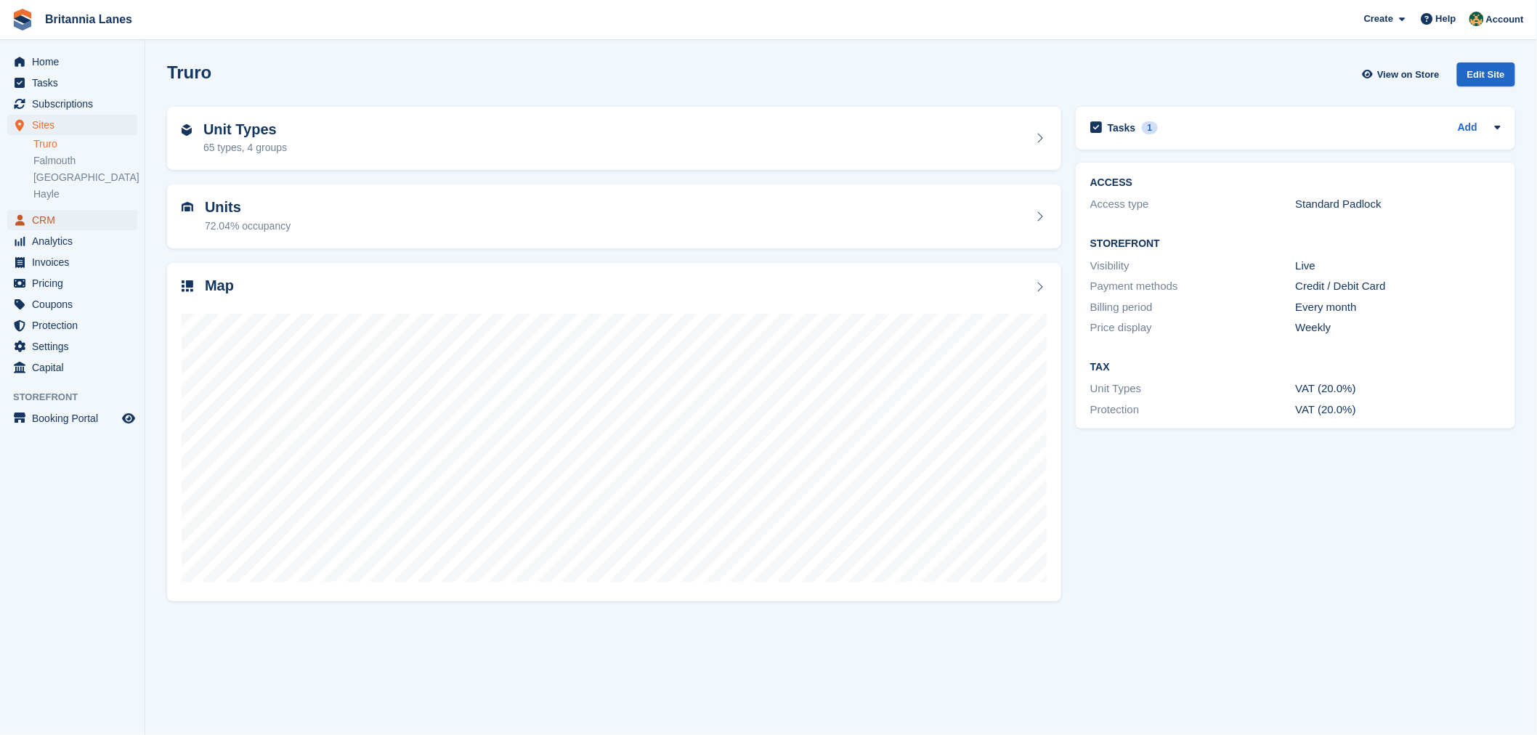
click at [46, 214] on span "CRM" at bounding box center [75, 220] width 87 height 20
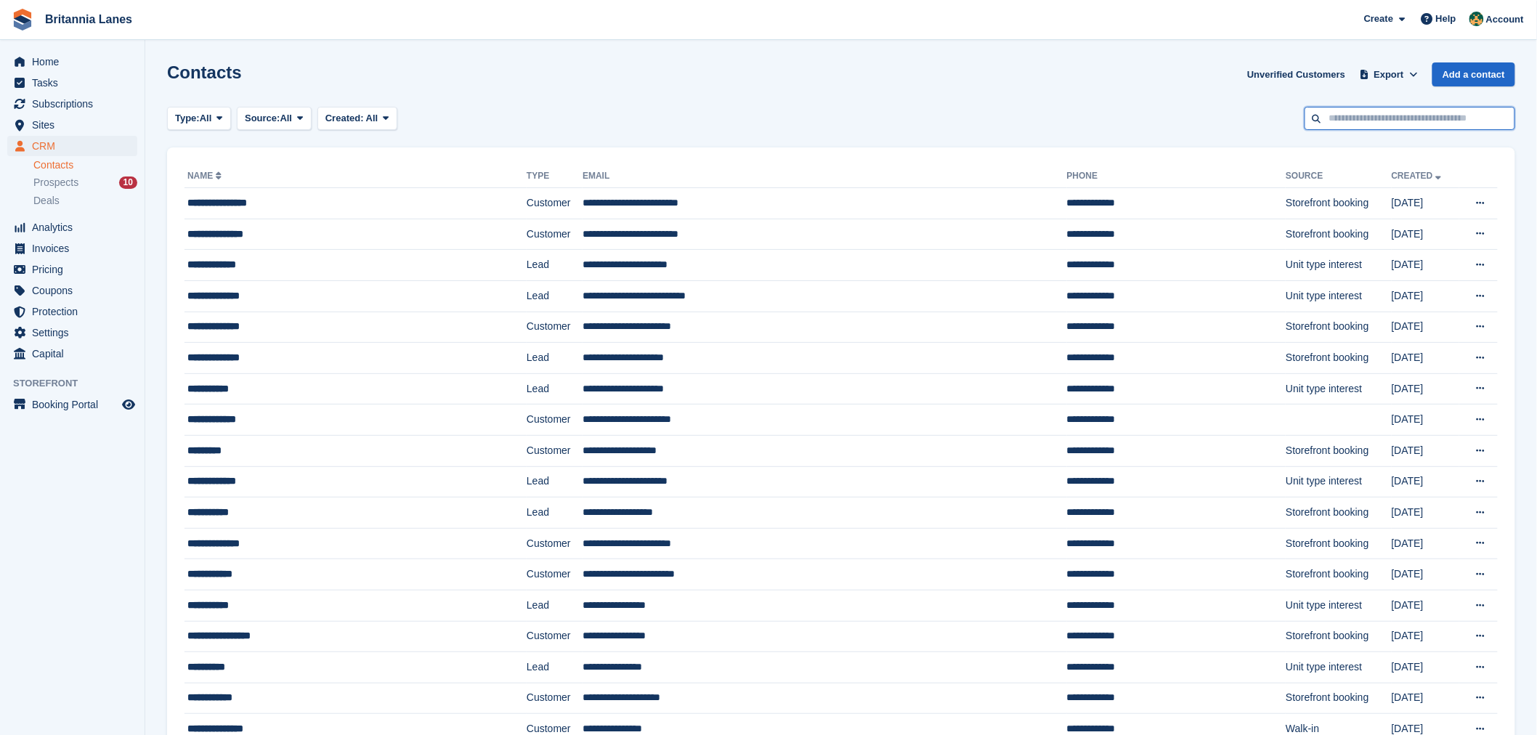
click at [1381, 118] on input "text" at bounding box center [1410, 119] width 211 height 24
type input "*******"
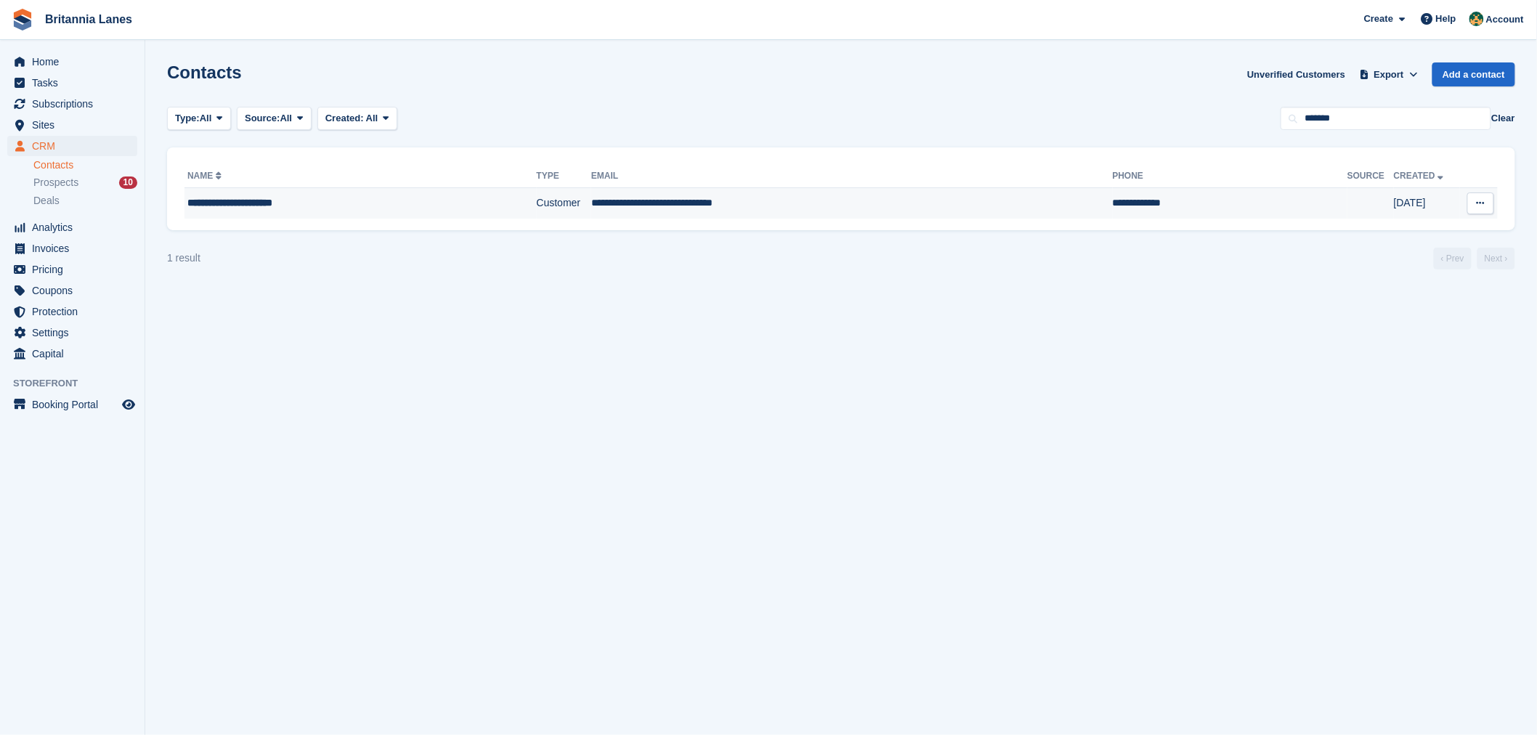
click at [220, 205] on div "**********" at bounding box center [327, 202] width 280 height 15
